Goal: Task Accomplishment & Management: Manage account settings

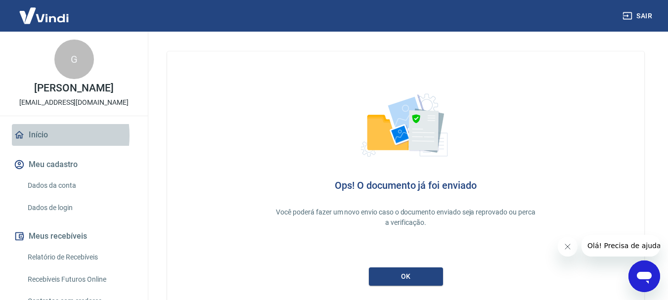
click at [28, 135] on link "Início" at bounding box center [74, 135] width 124 height 22
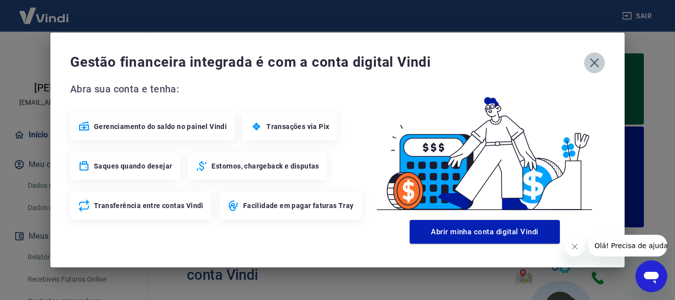
click at [599, 62] on icon "button" at bounding box center [595, 63] width 16 height 16
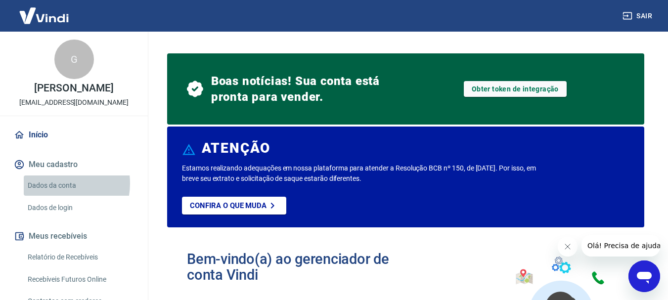
click at [55, 183] on link "Dados da conta" at bounding box center [80, 185] width 112 height 20
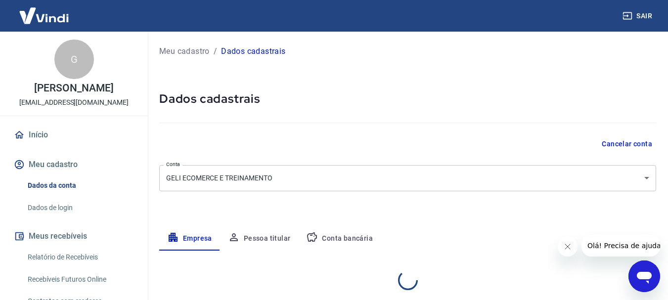
select select "SP"
select select "business"
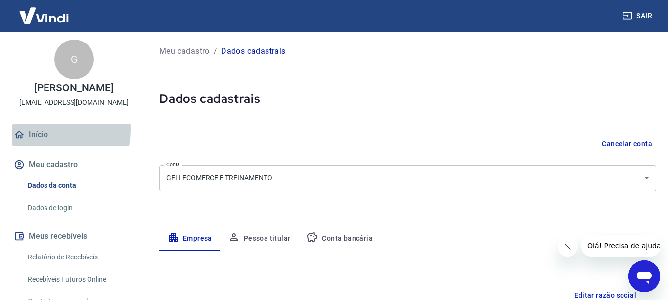
click at [40, 130] on link "Início" at bounding box center [74, 135] width 124 height 22
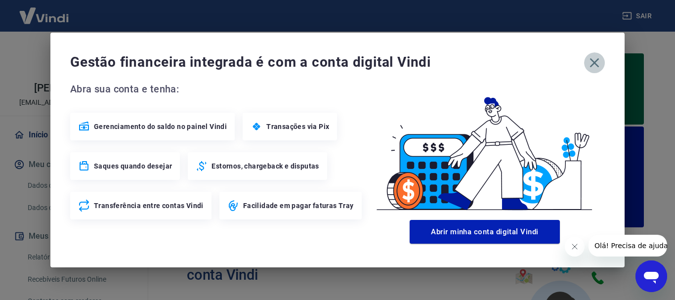
click at [595, 59] on icon "button" at bounding box center [595, 63] width 16 height 16
